Goal: Task Accomplishment & Management: Use online tool/utility

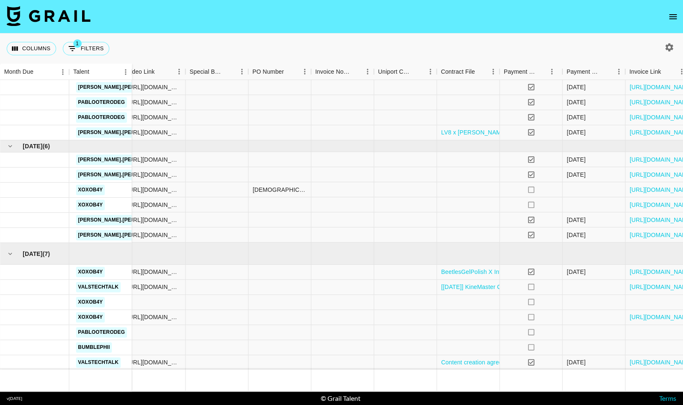
scroll to position [27, 707]
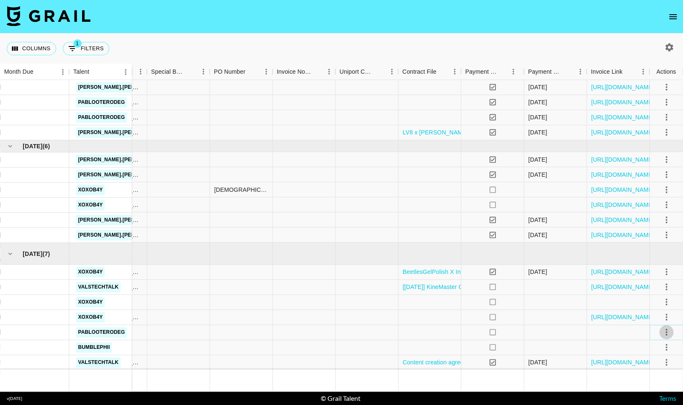
click at [667, 330] on icon "select merge strategy" at bounding box center [666, 332] width 10 height 10
click at [640, 249] on li "Confirm" at bounding box center [655, 253] width 54 height 15
click at [648, 286] on li "Draft Created" at bounding box center [655, 283] width 54 height 15
click at [426, 335] on div at bounding box center [429, 332] width 63 height 15
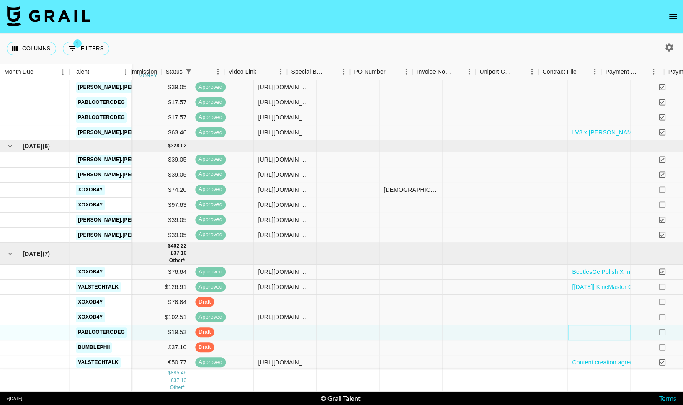
scroll to position [27, 530]
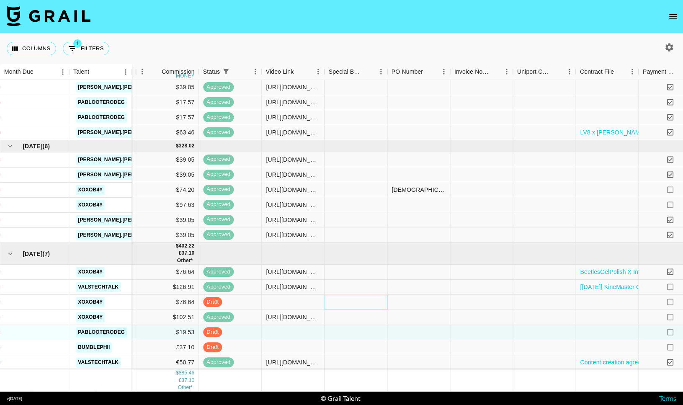
click at [374, 301] on div at bounding box center [355, 302] width 63 height 15
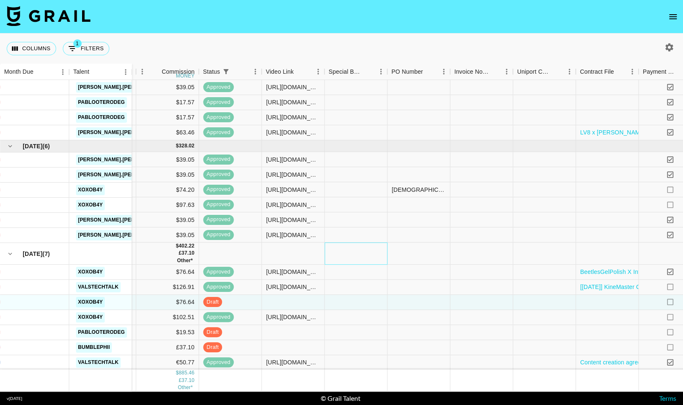
click at [366, 248] on div at bounding box center [355, 253] width 63 height 22
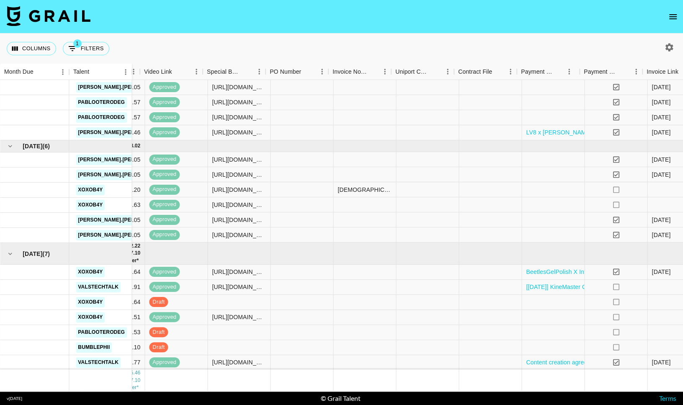
scroll to position [27, 707]
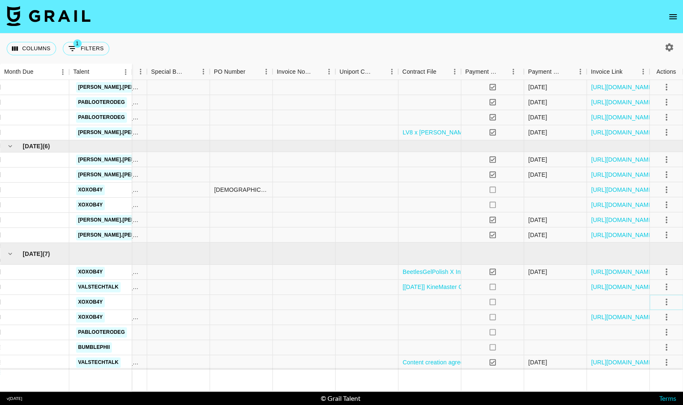
click at [666, 300] on icon "select merge strategy" at bounding box center [666, 302] width 10 height 10
click at [568, 337] on div at bounding box center [555, 332] width 63 height 15
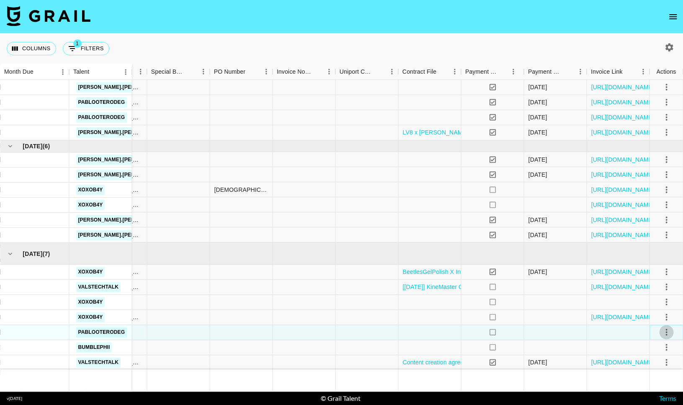
click at [665, 329] on icon "select merge strategy" at bounding box center [666, 332] width 2 height 7
click at [643, 333] on div at bounding box center [617, 332] width 63 height 15
drag, startPoint x: 659, startPoint y: 346, endPoint x: 666, endPoint y: 346, distance: 6.7
click at [664, 346] on button "select merge strategy" at bounding box center [666, 347] width 14 height 14
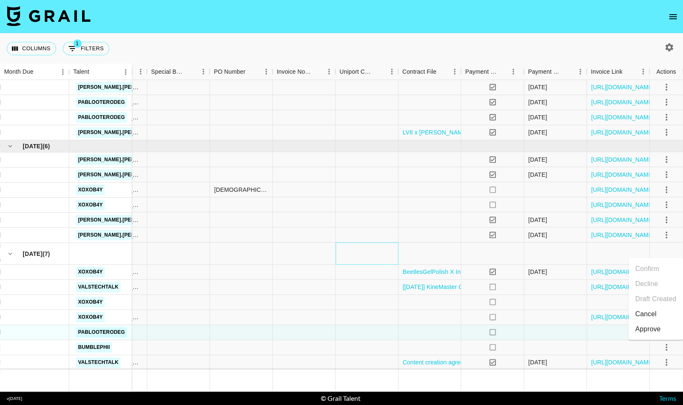
click at [359, 259] on div at bounding box center [366, 253] width 63 height 22
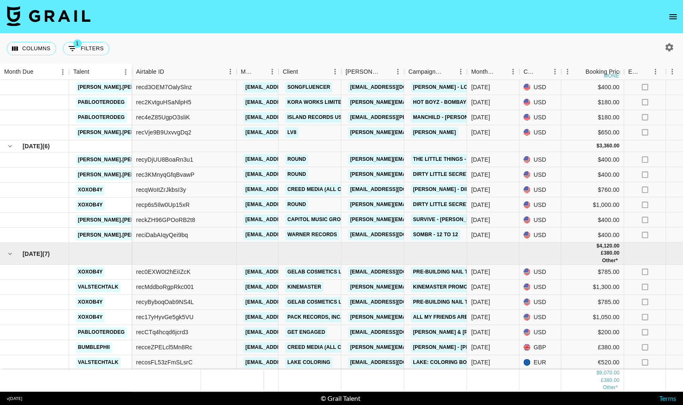
scroll to position [0, 0]
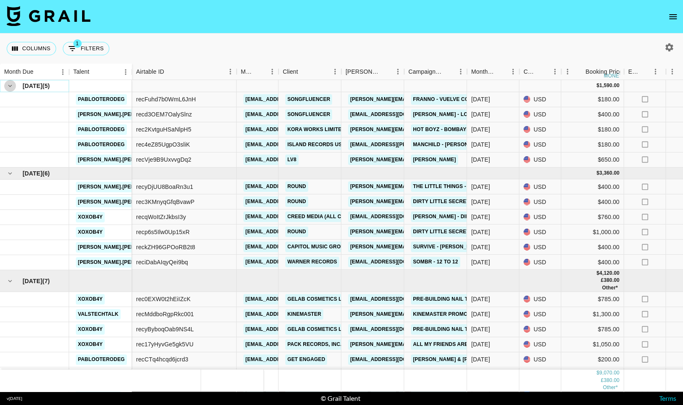
click at [9, 86] on icon "hide children" at bounding box center [10, 86] width 8 height 8
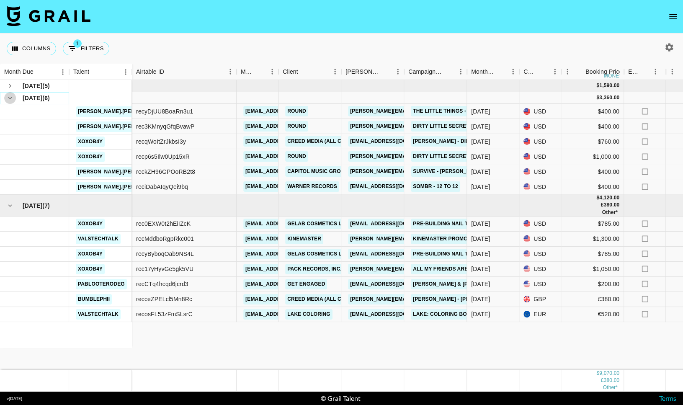
click at [9, 97] on icon "hide children" at bounding box center [10, 98] width 4 height 3
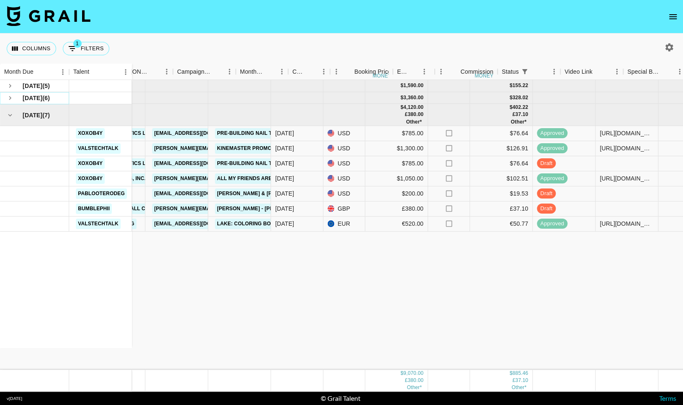
scroll to position [0, 243]
